Goal: Task Accomplishment & Management: Manage account settings

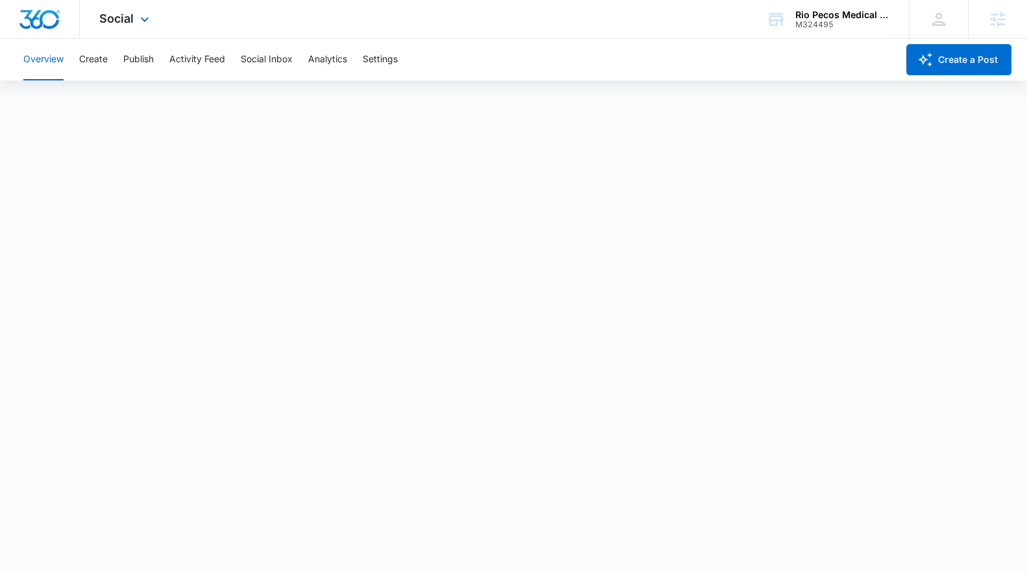
click at [49, 12] on img "Dashboard" at bounding box center [40, 19] width 42 height 19
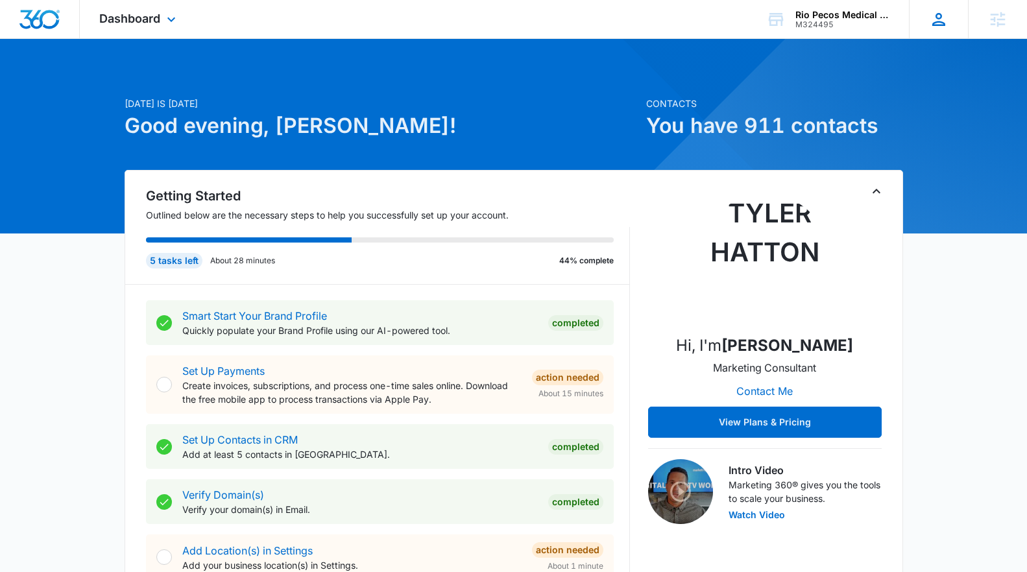
click at [936, 28] on icon at bounding box center [938, 19] width 19 height 19
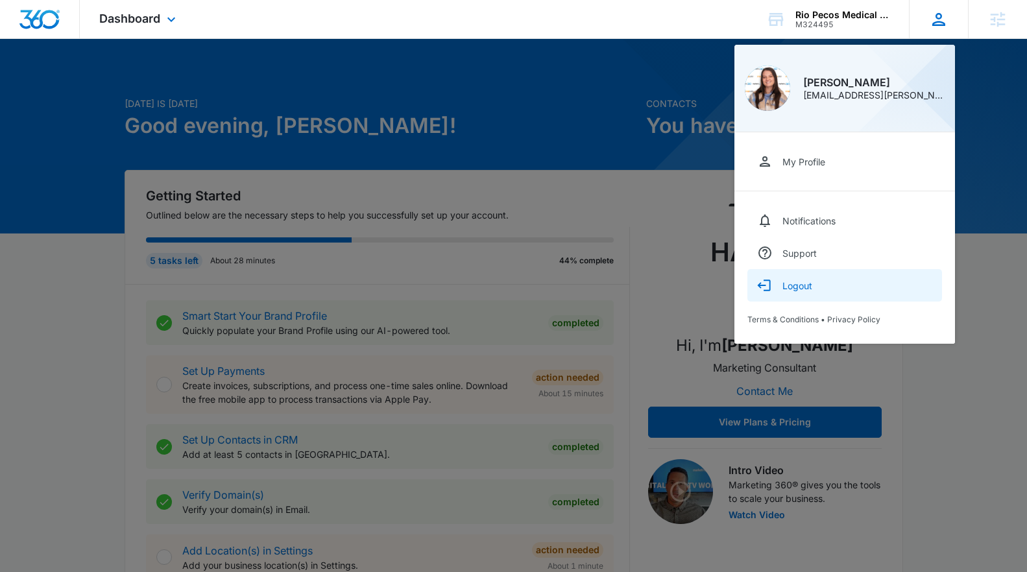
click at [803, 285] on div "Logout" at bounding box center [798, 285] width 30 height 11
